Goal: Task Accomplishment & Management: Manage account settings

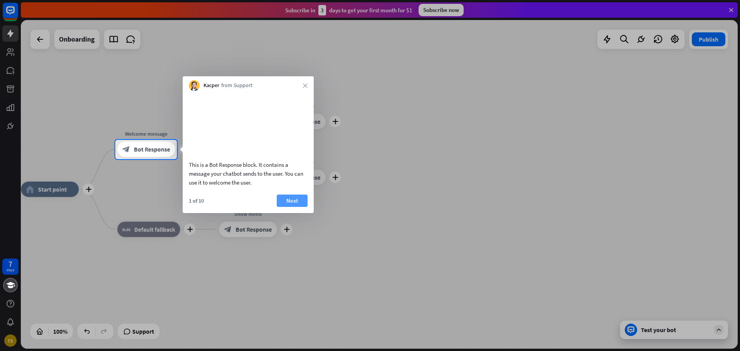
click at [297, 207] on button "Next" at bounding box center [292, 201] width 31 height 12
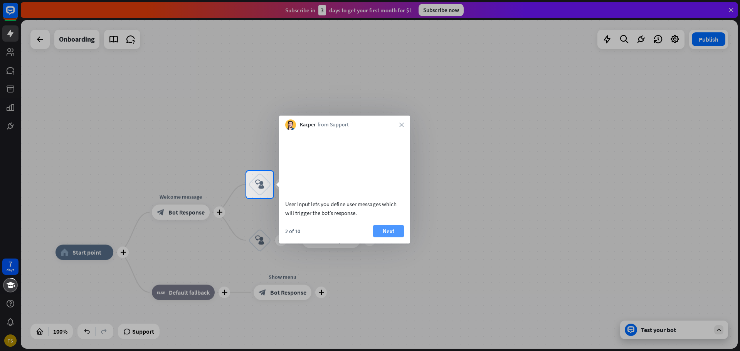
click at [389, 237] on button "Next" at bounding box center [388, 231] width 31 height 12
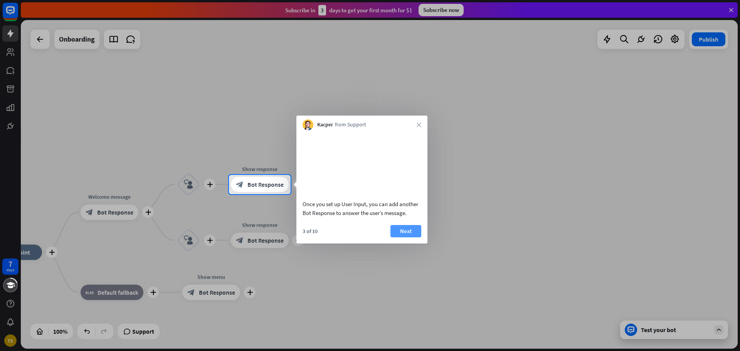
click at [396, 237] on button "Next" at bounding box center [405, 231] width 31 height 12
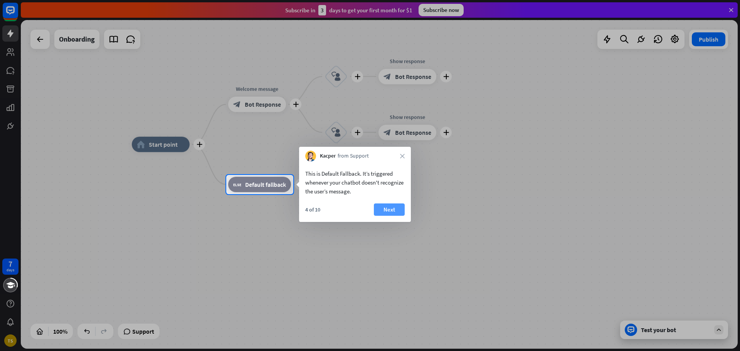
click at [390, 211] on button "Next" at bounding box center [389, 209] width 31 height 12
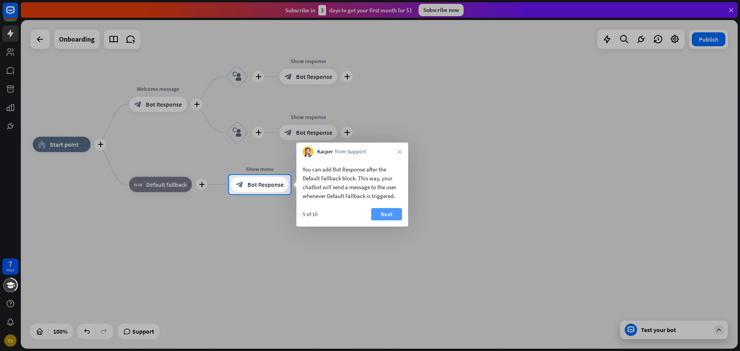
click at [397, 214] on button "Next" at bounding box center [386, 214] width 31 height 12
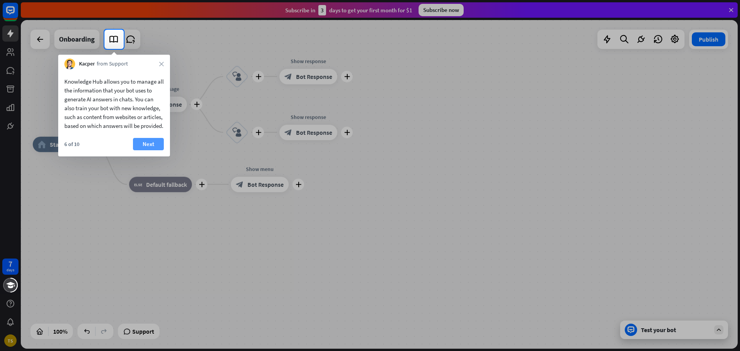
click at [154, 150] on button "Next" at bounding box center [148, 144] width 31 height 12
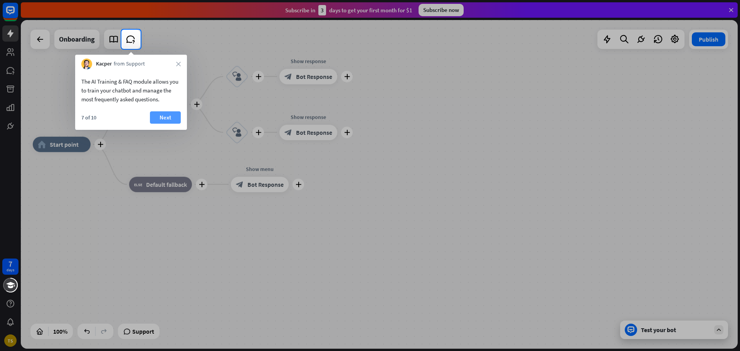
click at [162, 119] on button "Next" at bounding box center [165, 117] width 31 height 12
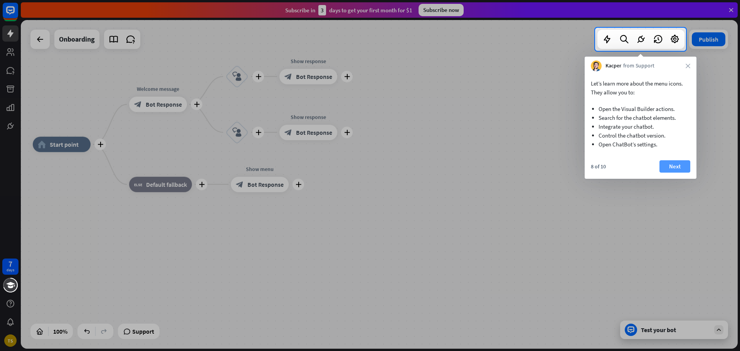
click at [399, 169] on button "Next" at bounding box center [674, 166] width 31 height 12
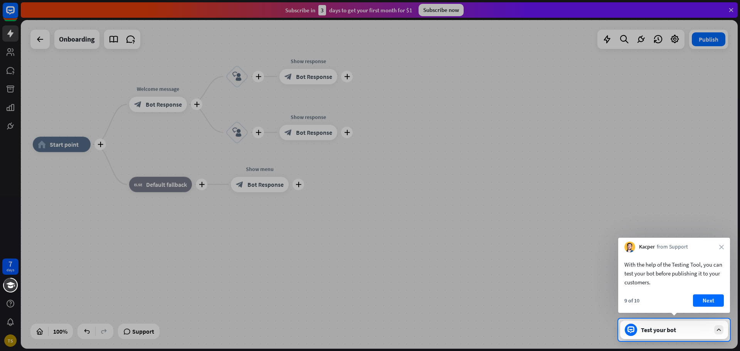
click at [399, 124] on div at bounding box center [370, 159] width 740 height 319
click at [399, 246] on icon "close" at bounding box center [721, 247] width 5 height 5
click at [399, 42] on div at bounding box center [370, 159] width 740 height 319
click at [399, 280] on button "Yes, leave" at bounding box center [700, 299] width 48 height 12
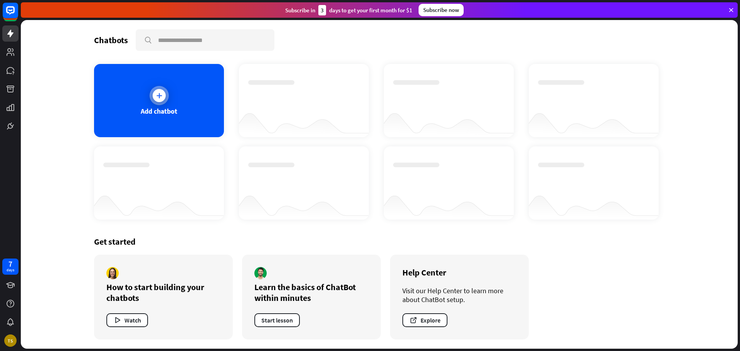
click at [161, 105] on div at bounding box center [158, 95] width 19 height 19
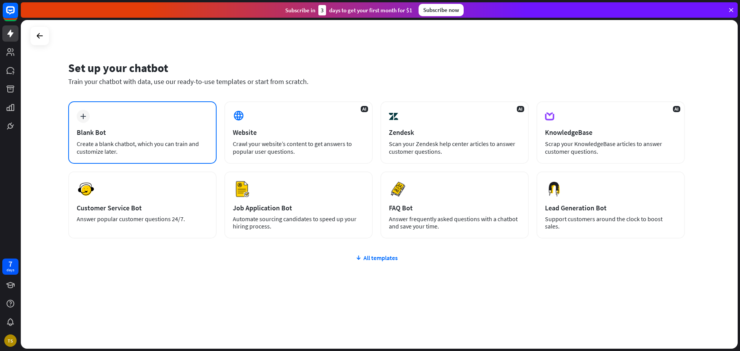
click at [138, 141] on div "Create a blank chatbot, which you can train and customize later." at bounding box center [142, 147] width 131 height 15
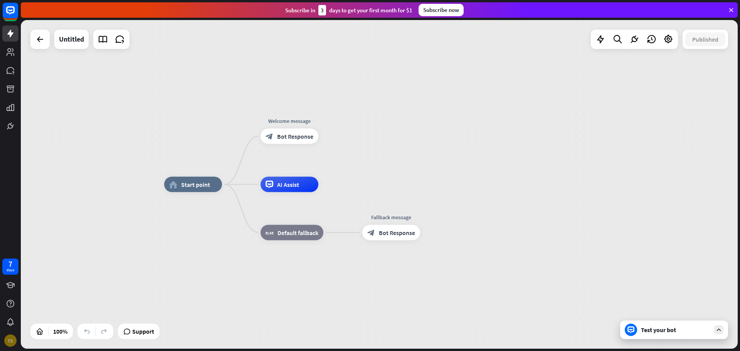
click at [11, 280] on div "TS" at bounding box center [10, 340] width 12 height 12
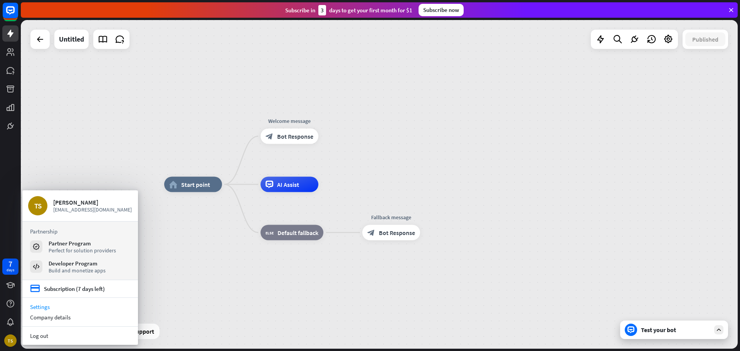
click at [44, 280] on link "Settings" at bounding box center [80, 307] width 116 height 10
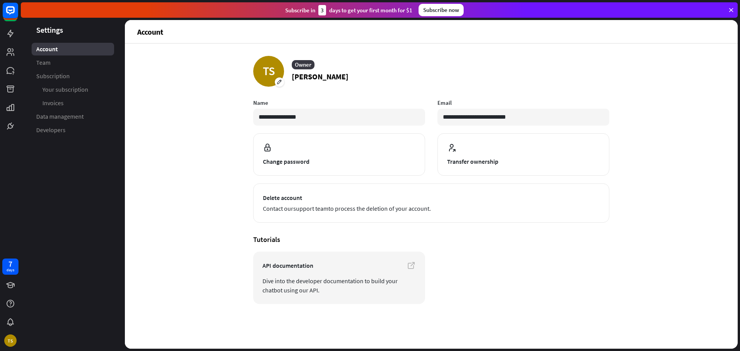
drag, startPoint x: 302, startPoint y: 123, endPoint x: 245, endPoint y: 118, distance: 56.5
click at [245, 118] on div "**********" at bounding box center [431, 196] width 613 height 305
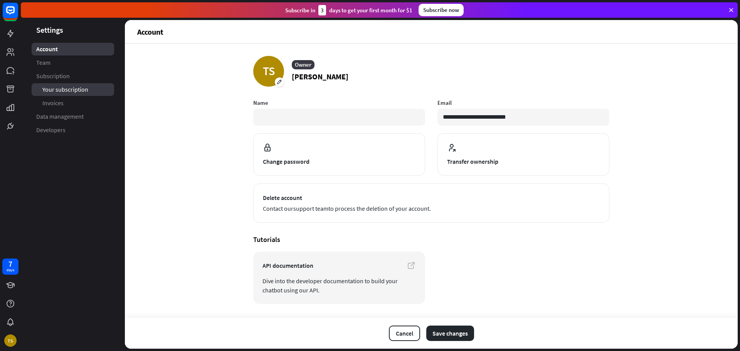
click at [51, 87] on span "Your subscription" at bounding box center [65, 90] width 46 height 8
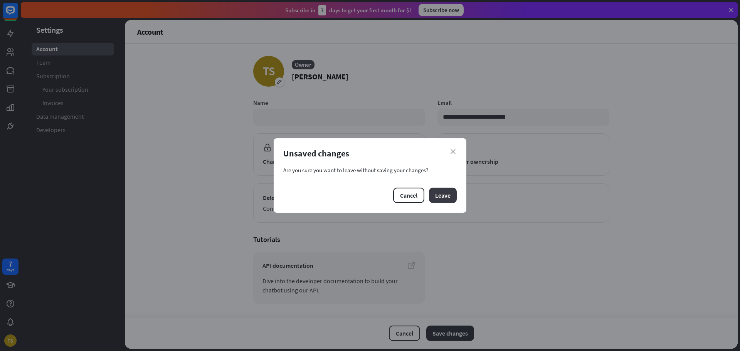
click at [399, 196] on button "Leave" at bounding box center [443, 195] width 28 height 15
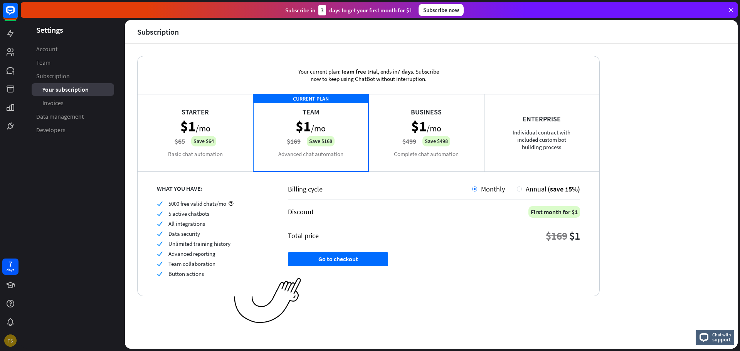
click at [11, 280] on div "TS" at bounding box center [10, 340] width 12 height 12
